Goal: Information Seeking & Learning: Learn about a topic

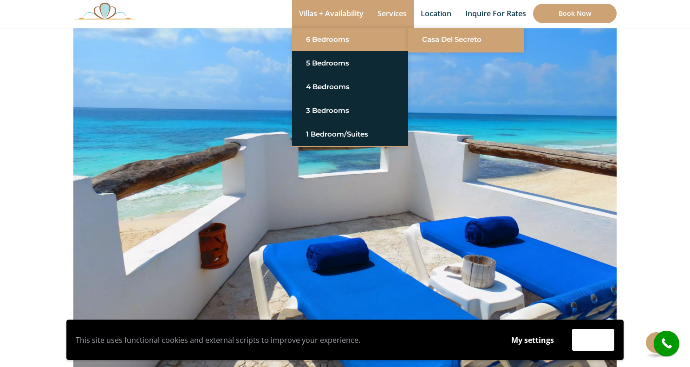
click at [467, 39] on link "Casa del Secreto" at bounding box center [466, 39] width 88 height 17
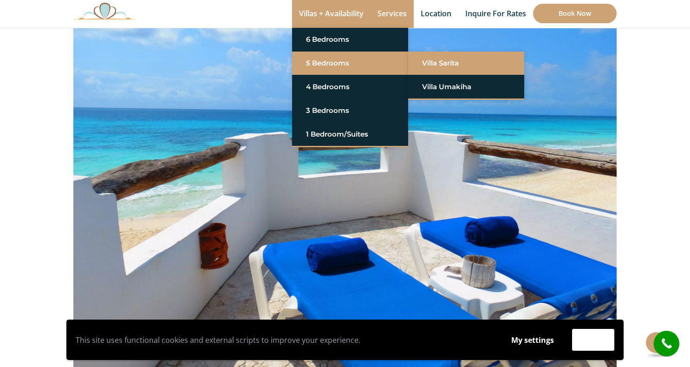
click at [439, 60] on link "Villa Sarita" at bounding box center [466, 63] width 88 height 17
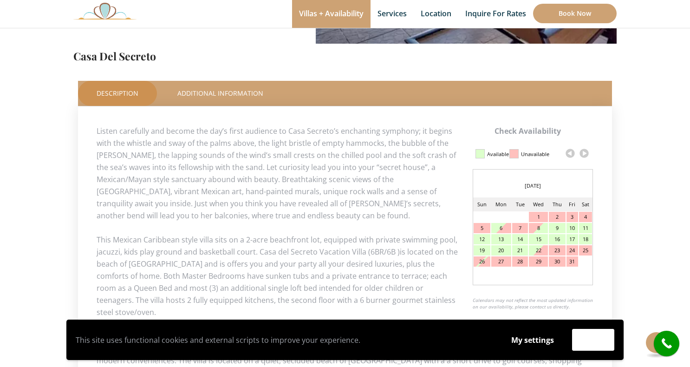
scroll to position [232, 0]
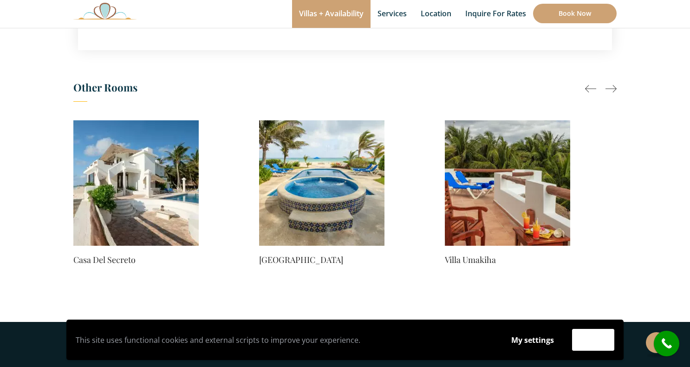
scroll to position [697, 0]
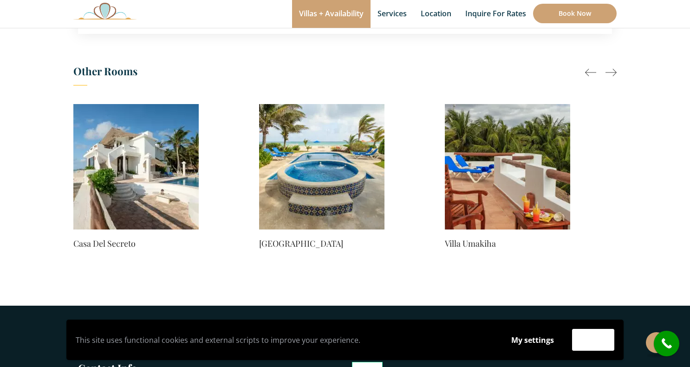
click at [511, 164] on img at bounding box center [507, 166] width 125 height 125
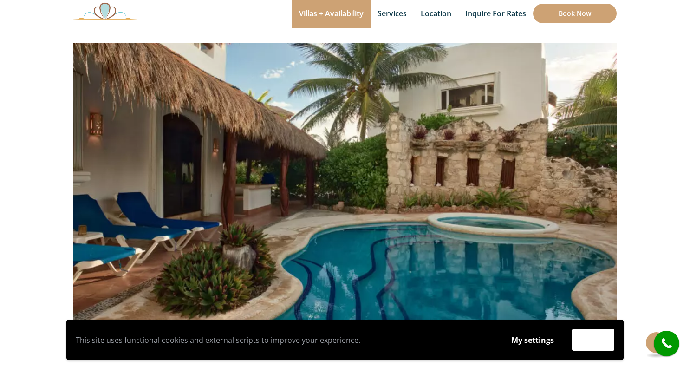
scroll to position [93, 0]
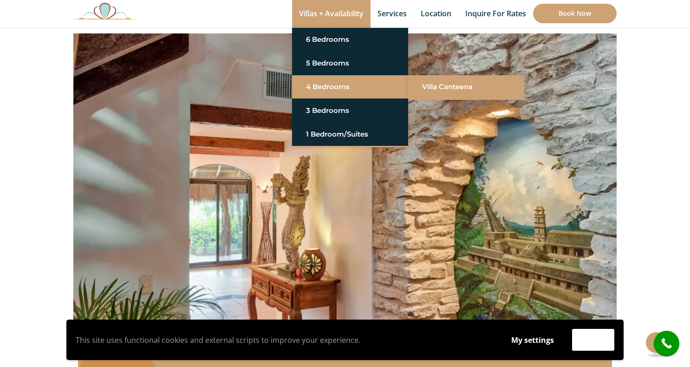
click at [464, 89] on link "Villa Canteena" at bounding box center [466, 86] width 88 height 17
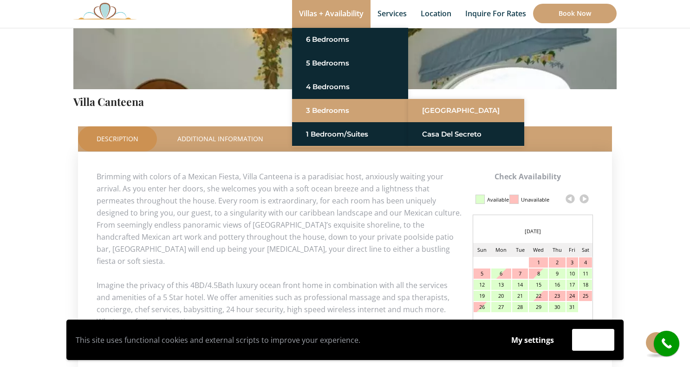
scroll to position [107, 0]
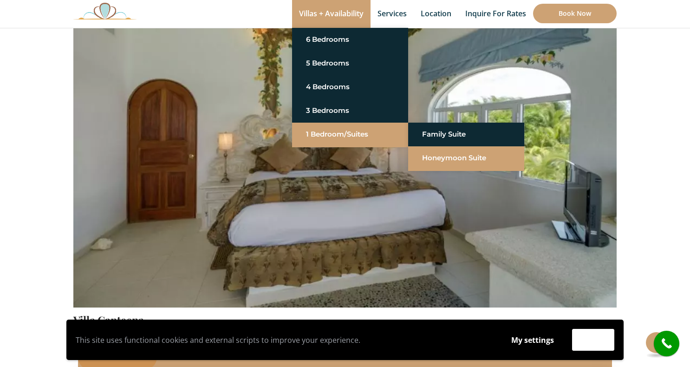
click at [438, 159] on link "Honeymoon Suite" at bounding box center [466, 158] width 88 height 17
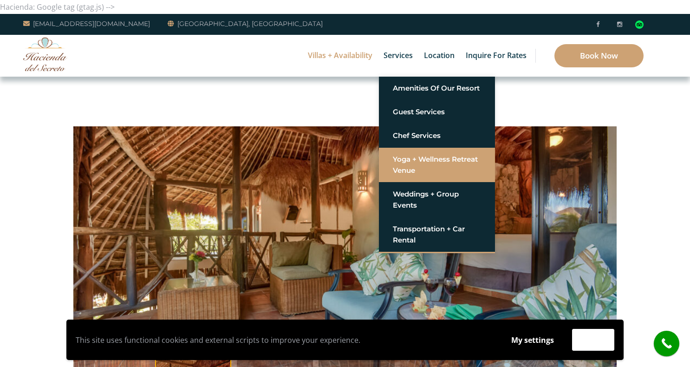
click at [410, 162] on link "Yoga + Wellness Retreat Venue" at bounding box center [437, 165] width 88 height 28
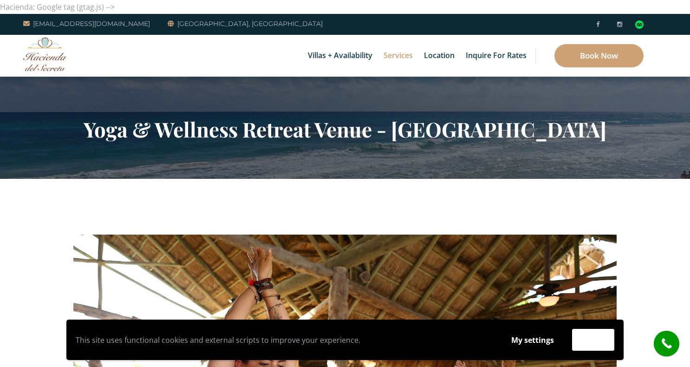
click at [41, 56] on img at bounding box center [45, 54] width 44 height 34
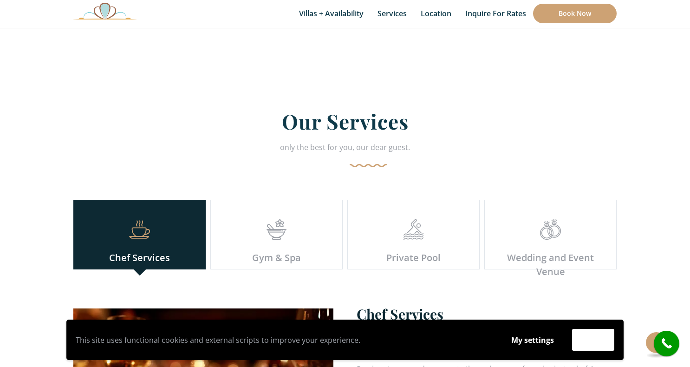
scroll to position [2554, 0]
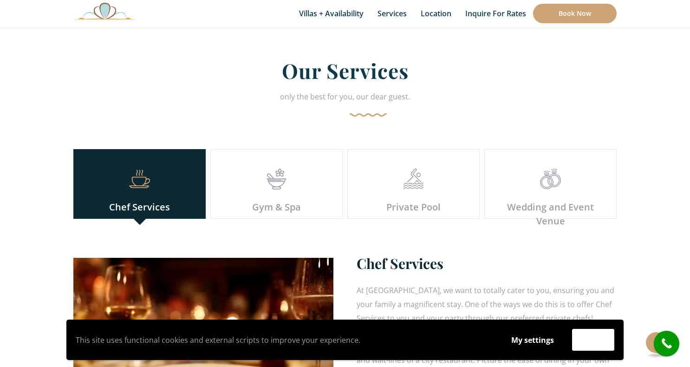
click at [294, 200] on div "Gym & Spa" at bounding box center [277, 207] width 118 height 14
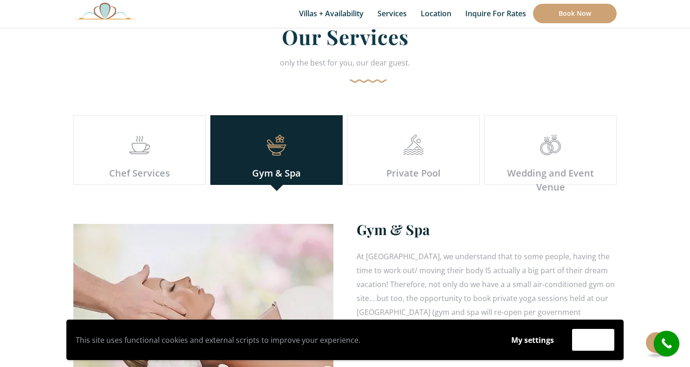
scroll to position [2694, 0]
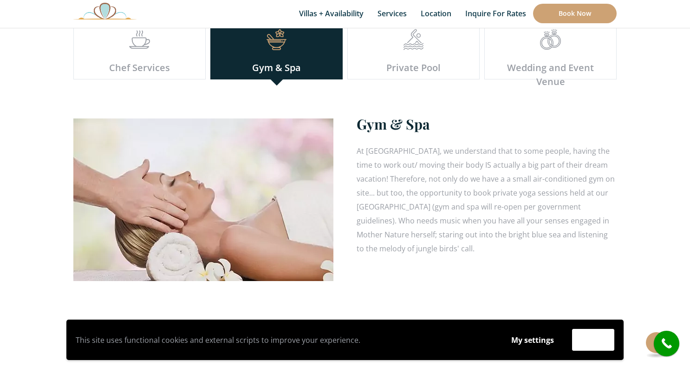
click at [407, 61] on div "Private Pool" at bounding box center [414, 68] width 118 height 14
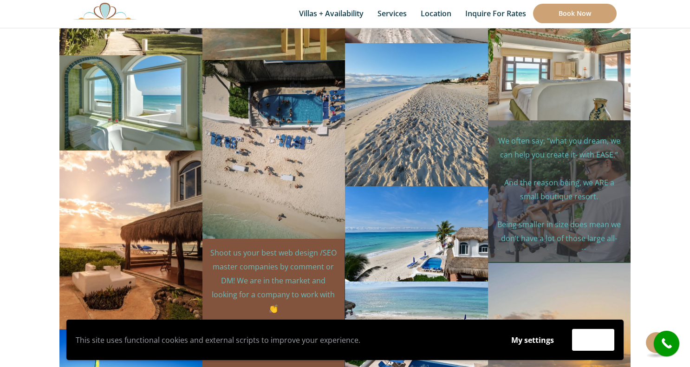
scroll to position [4134, 0]
